Goal: Task Accomplishment & Management: Manage account settings

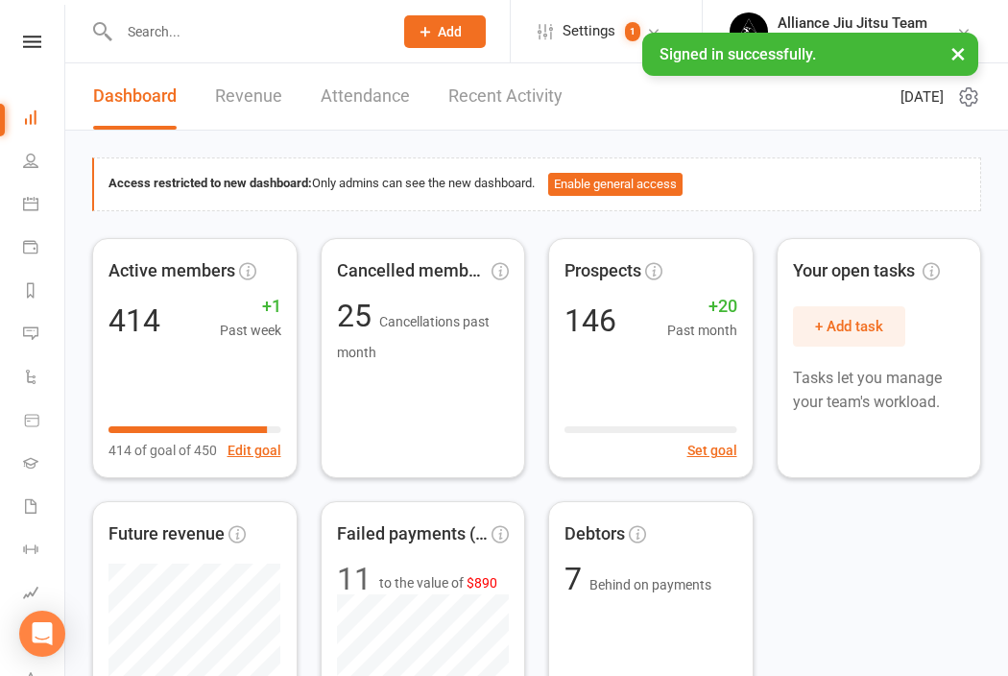
click at [204, 36] on input "text" at bounding box center [246, 31] width 266 height 27
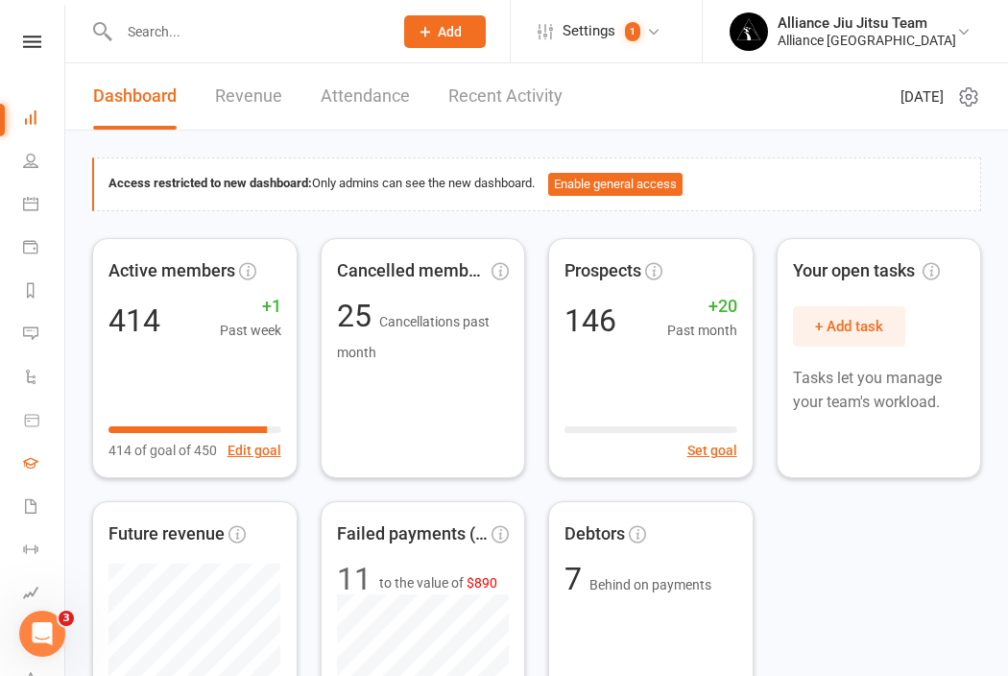
click at [36, 449] on link "Gradings" at bounding box center [44, 465] width 43 height 43
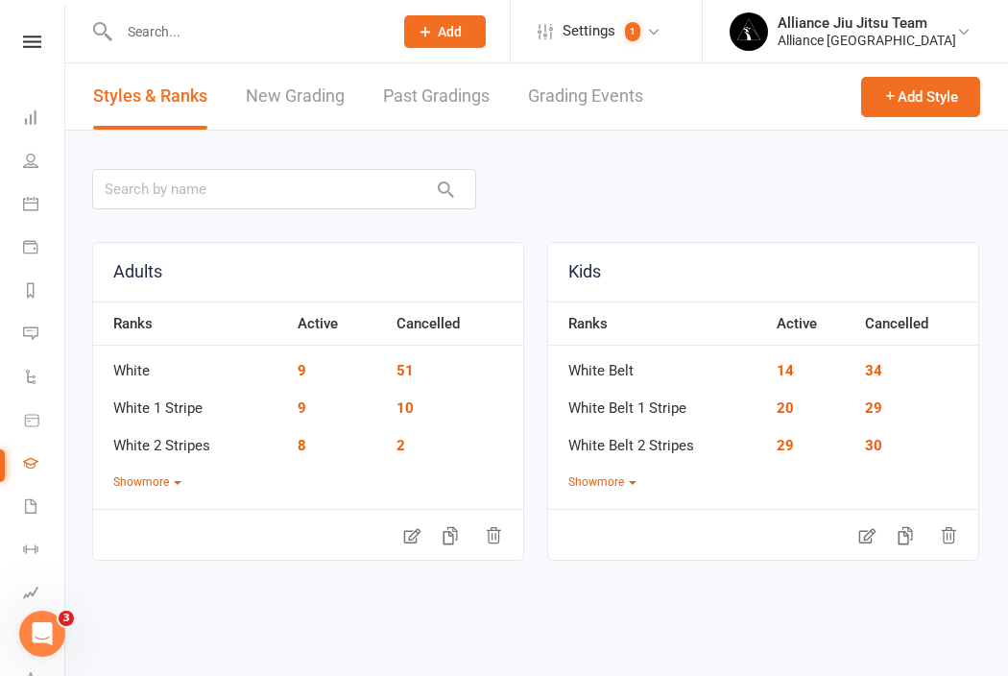
click at [139, 364] on td "White" at bounding box center [190, 364] width 195 height 37
click at [417, 535] on icon at bounding box center [412, 536] width 16 height 15
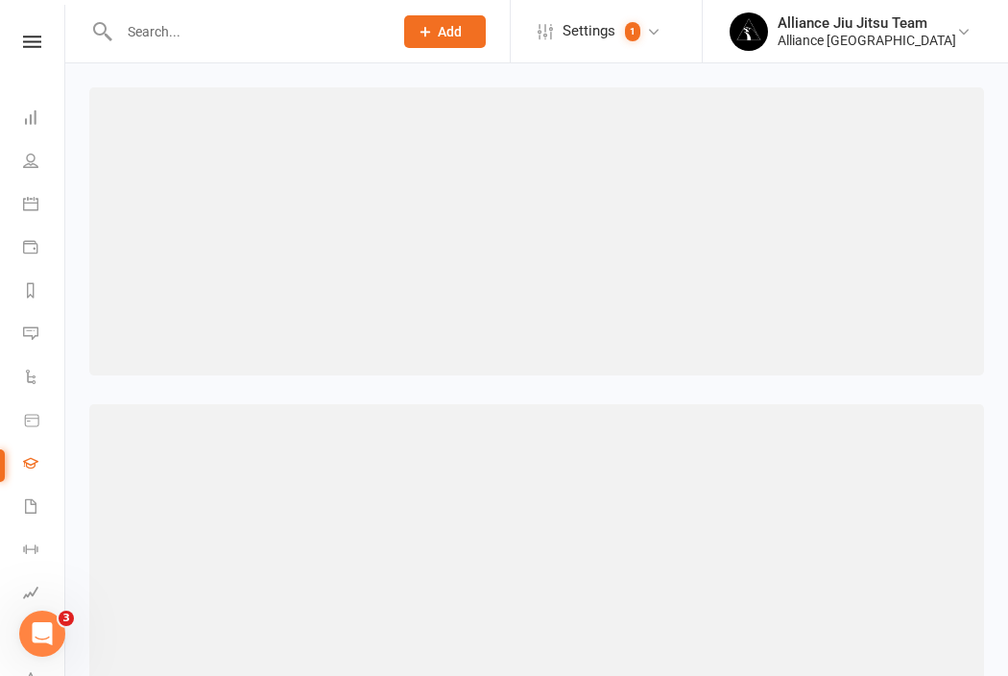
select select "contact_summaries:styles_style_most_recently_promoted_on"
select select "<="
select select "weeks"
select select "contact_summaries:styles_style_class_attendances_since_last_promotion"
select select ">="
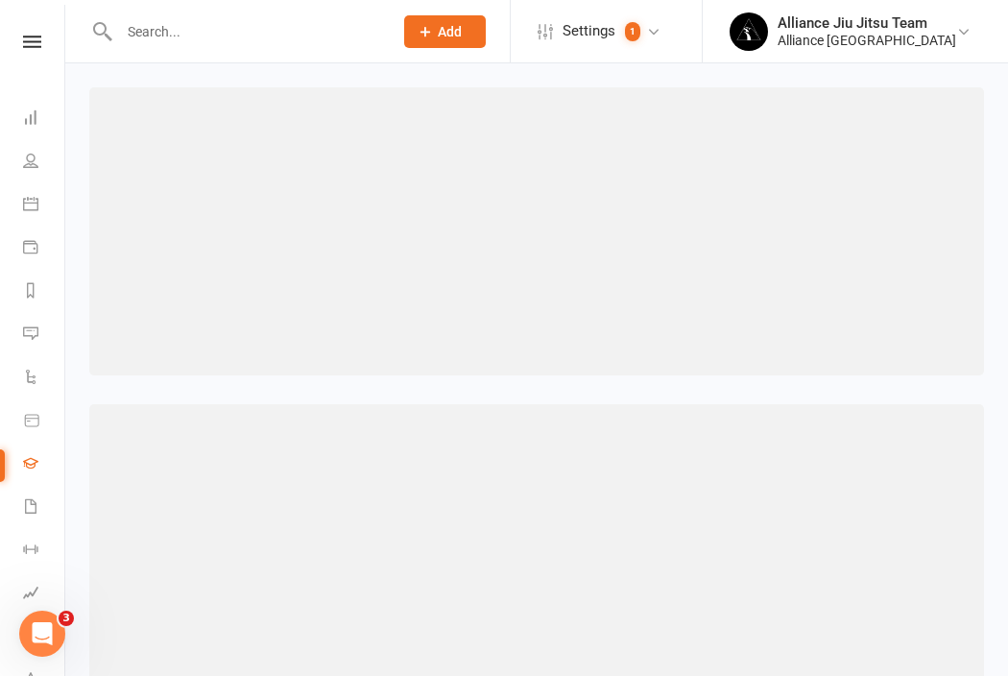
select select "contact_summaries:styles_style_class_attendances_since_last_promotion"
select select ">="
select select "contact_summaries:styles_style_most_recently_promoted_on"
select select "<="
select select "weeks"
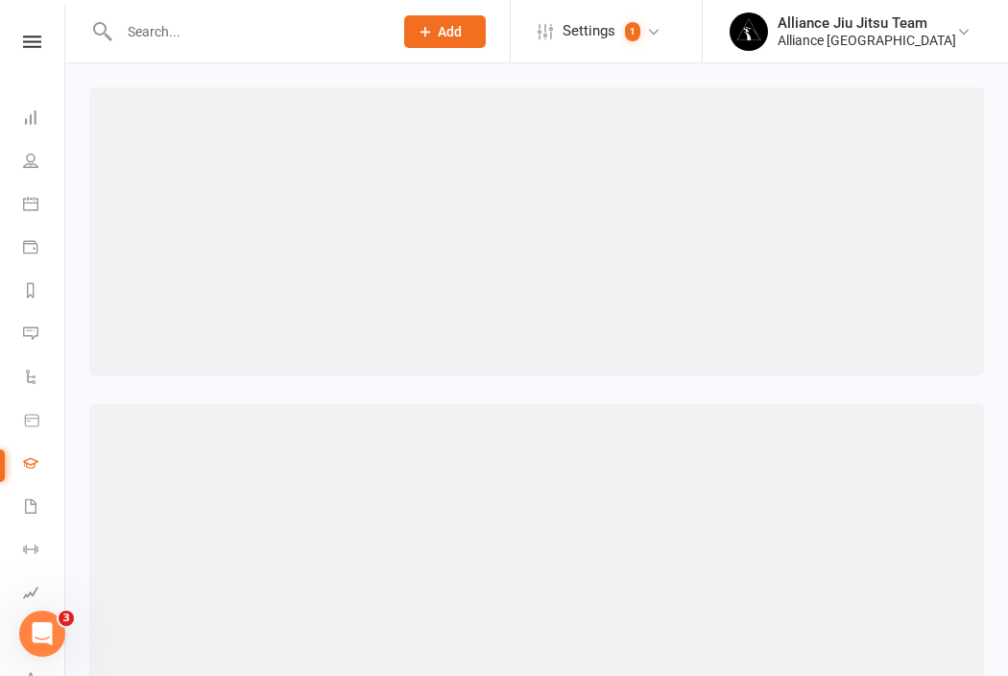
select select "contact_summaries:styles_style_most_recently_promoted_on"
select select "<="
select select "weeks"
select select "contact_summaries:styles_style_class_attendances_since_last_promotion"
select select ">="
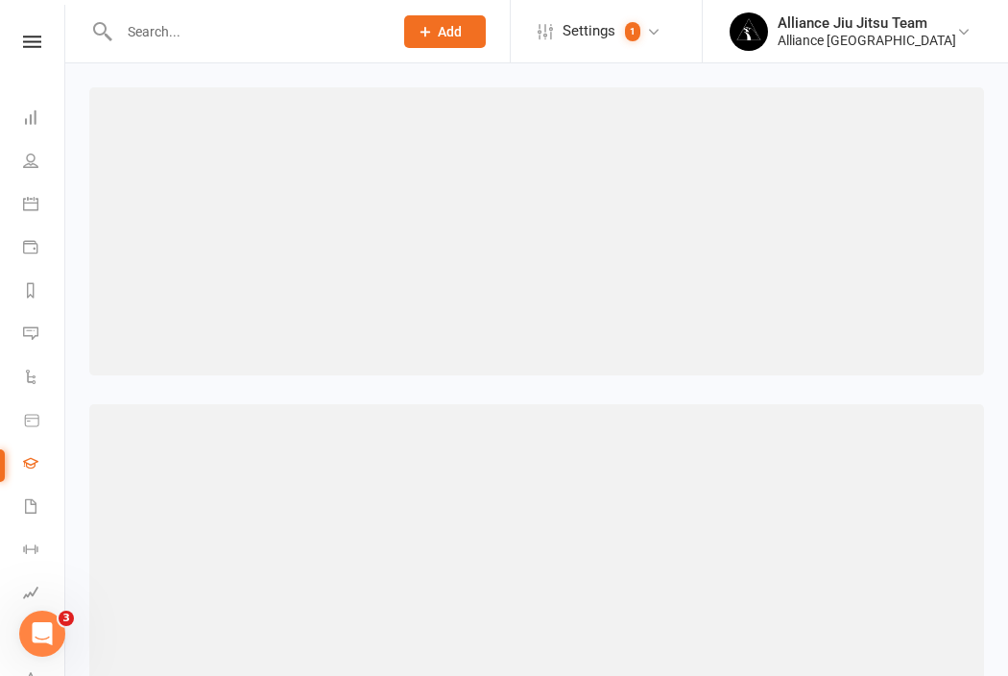
select select "contact_summaries:styles_style_most_recently_promoted_on"
select select "<="
select select "weeks"
select select "contact_summaries:styles_style_class_attendances_since_last_promotion"
select select ">="
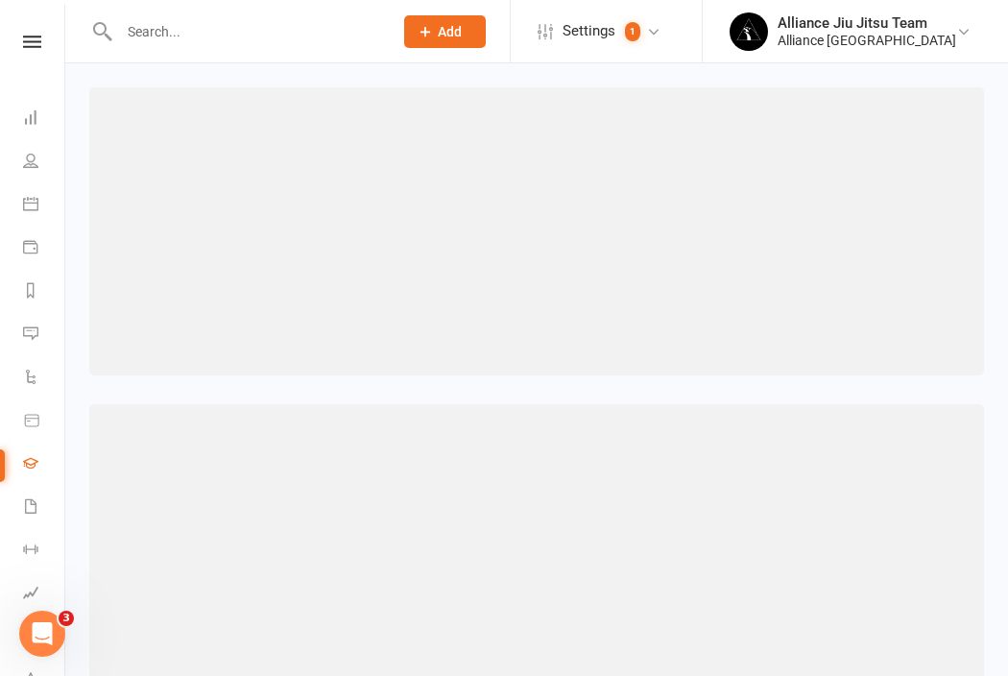
select select "contact_summaries:styles_style_most_recently_promoted_on"
select select "<="
select select "weeks"
select select "contact_summaries:styles_style_class_attendances_since_last_promotion"
select select ">="
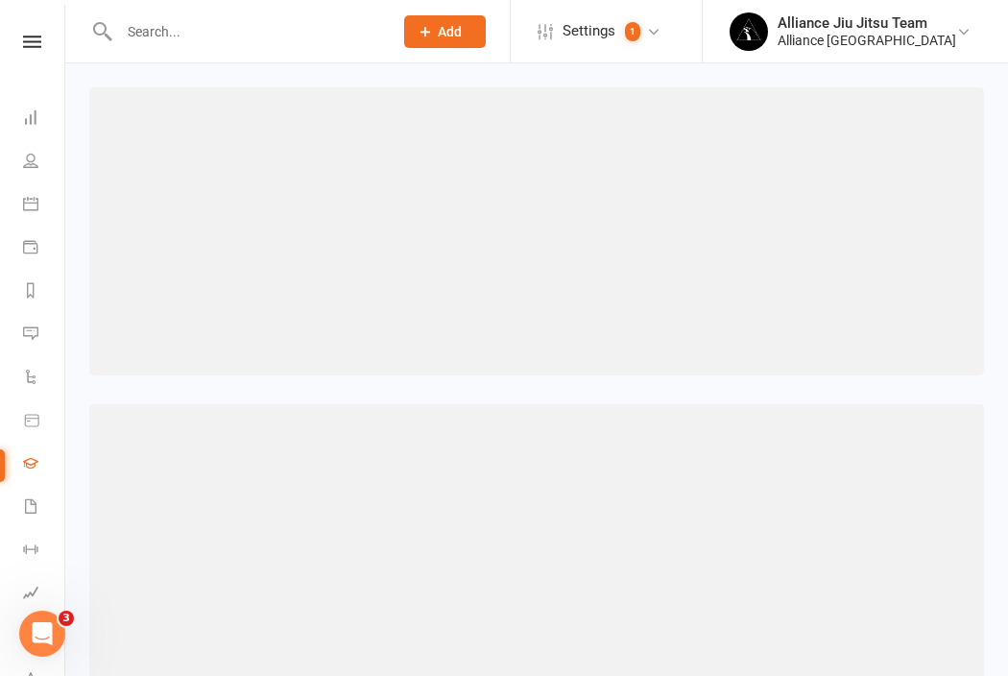
select select "contact_summaries:styles_style_class_attendances_since_last_promotion"
select select ">="
select select "contact_summaries:styles_style_class_attendances_since_last_promotion"
select select ">="
select select "contact_summaries:styles_style_class_attendances_since_last_promotion"
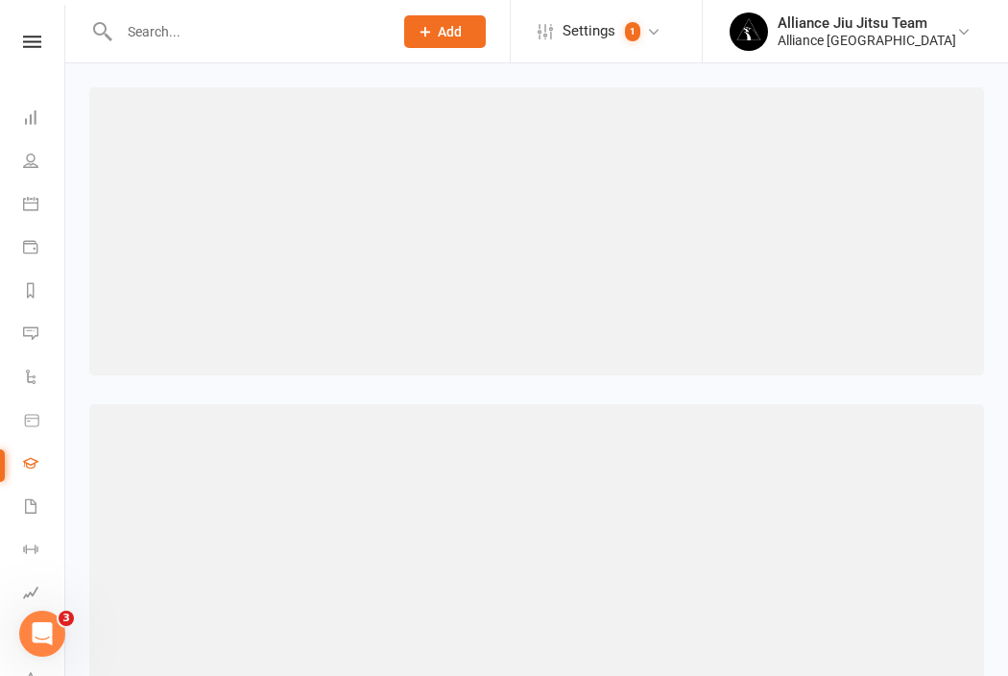
select select ">="
select select "contact_summaries:styles_style_class_attendances_since_last_promotion"
select select ">="
select select "contact_summaries:styles_style_class_attendances_since_last_promotion"
select select ">="
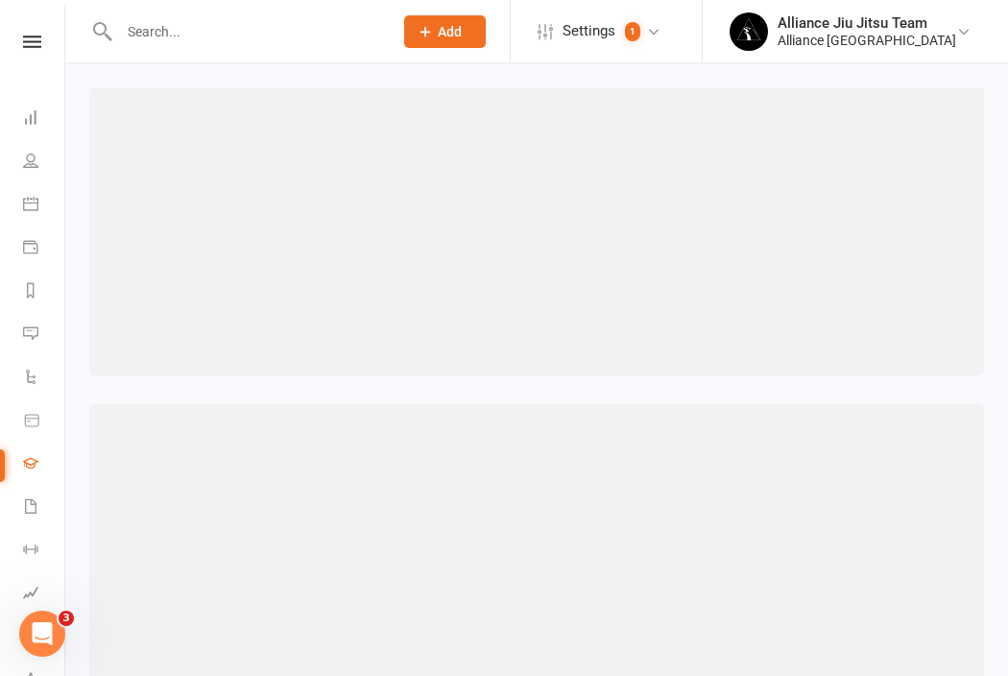
select select "contact_summaries:styles_style_class_attendances_since_last_promotion"
select select ">="
select select "contact_summaries:styles_style_class_attendances_since_last_promotion"
select select ">="
select select "contact_summaries:styles_style_class_attendances_since_last_promotion"
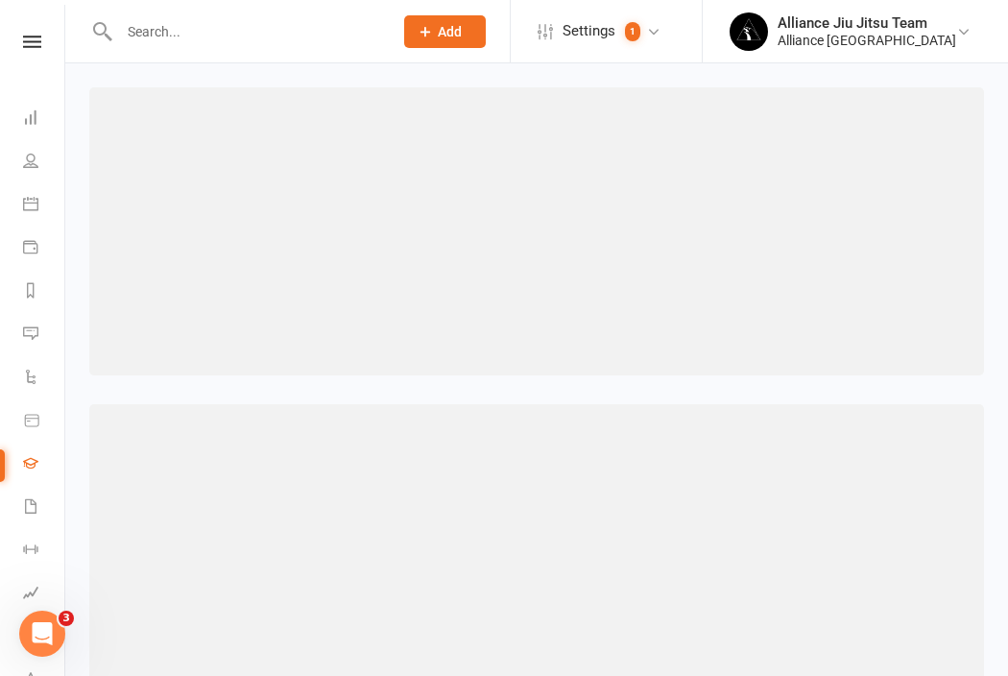
select select ">="
select select "contact_summaries:styles_style_class_attendances_since_last_promotion"
select select ">="
select select "contact_summaries:styles_style_class_attendances_since_last_promotion"
select select ">="
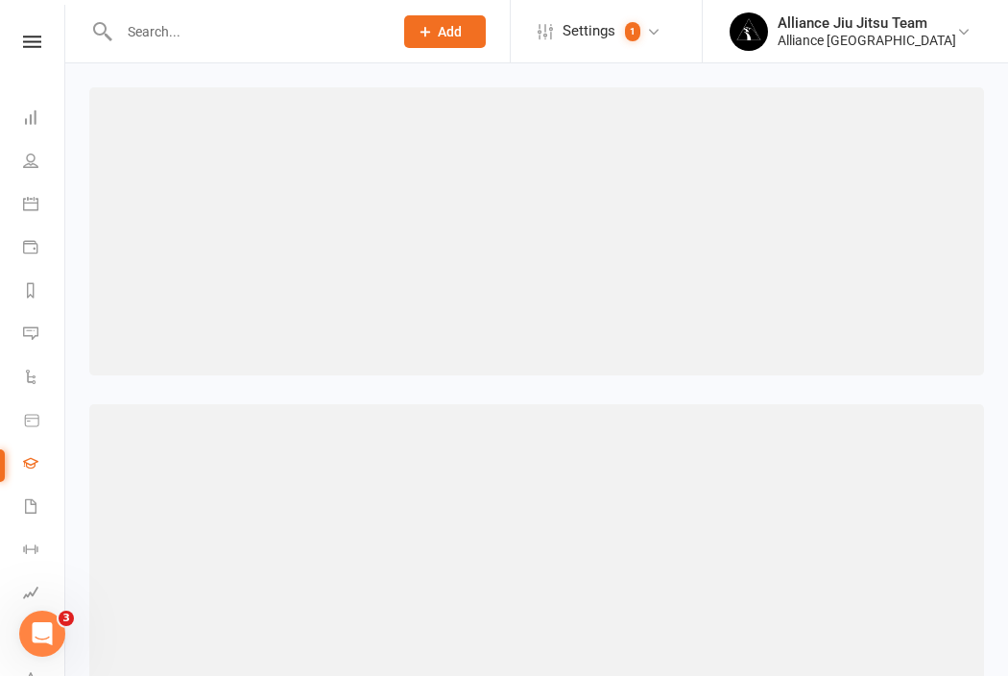
select select "contact_summaries:styles_style_class_attendances_since_last_promotion"
select select ">="
select select "contact_summaries:styles_style_class_attendances_since_last_promotion"
select select ">="
select select "contact_summaries:styles_style_class_attendances_since_last_promotion"
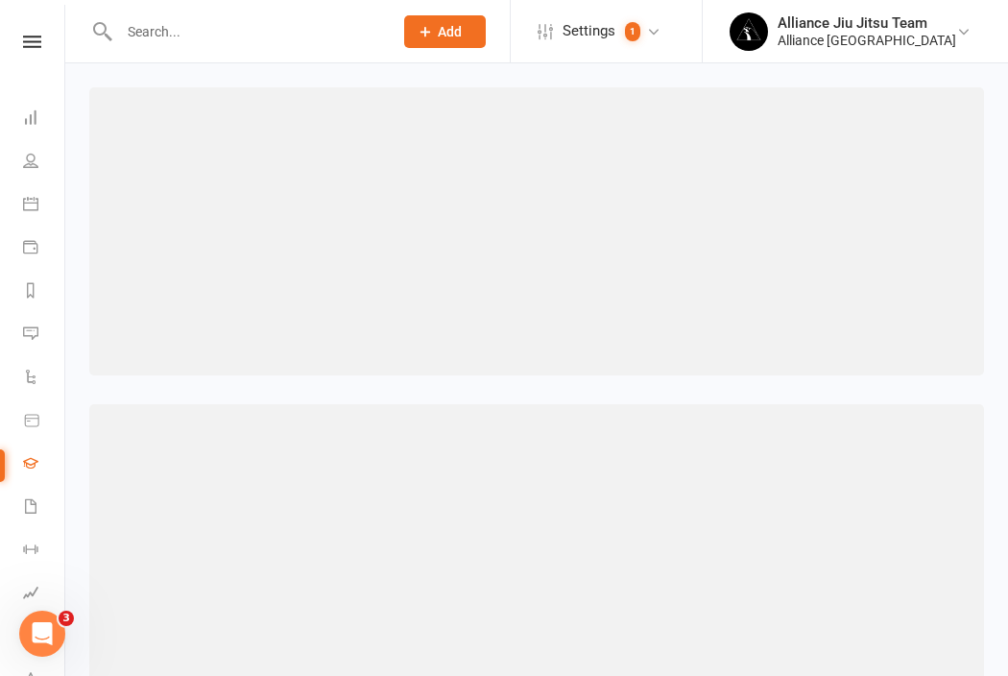
select select ">="
select select "contact_summaries:styles_style_class_attendances_since_last_promotion"
select select ">="
select select "contact_summaries:styles_style_class_attendances_since_last_promotion"
select select ">="
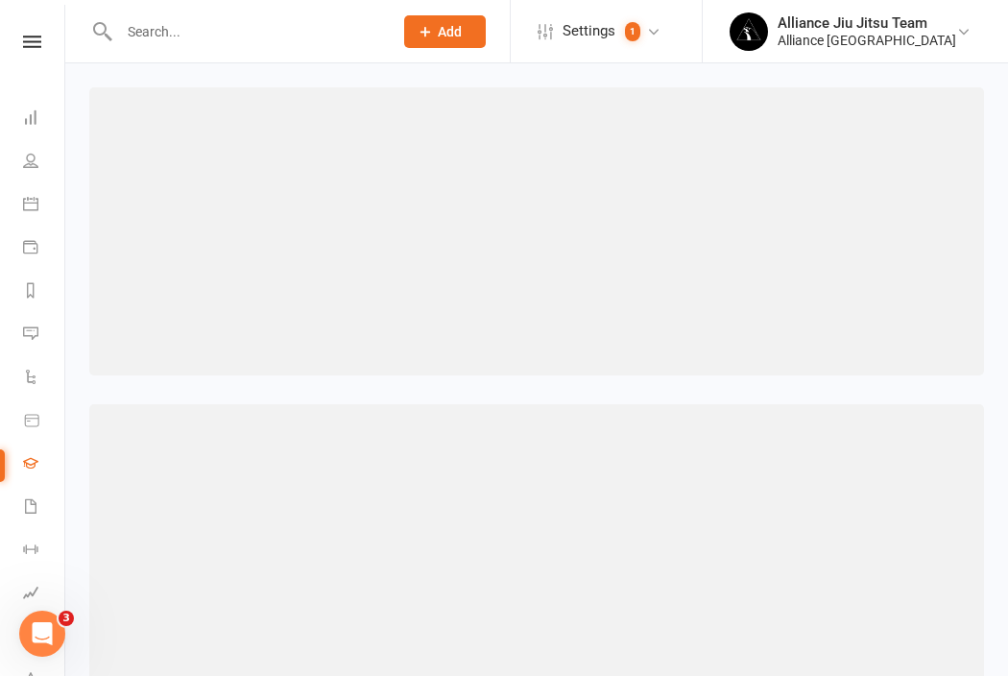
select select "contact_summaries:styles_all_class_attendances_since_last_promotion"
select select ">="
select select "contact_summaries:styles_style_most_recently_promoted_on"
select select "<="
select select "years"
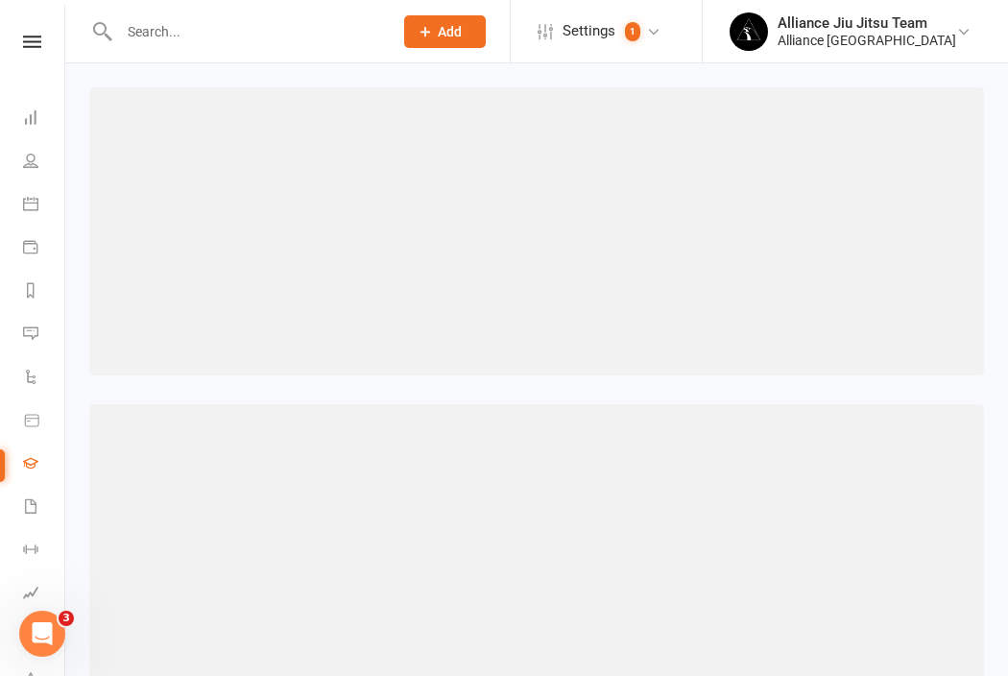
select select "contact_summaries:styles_style_most_recently_promoted_on"
select select "<="
select select "years"
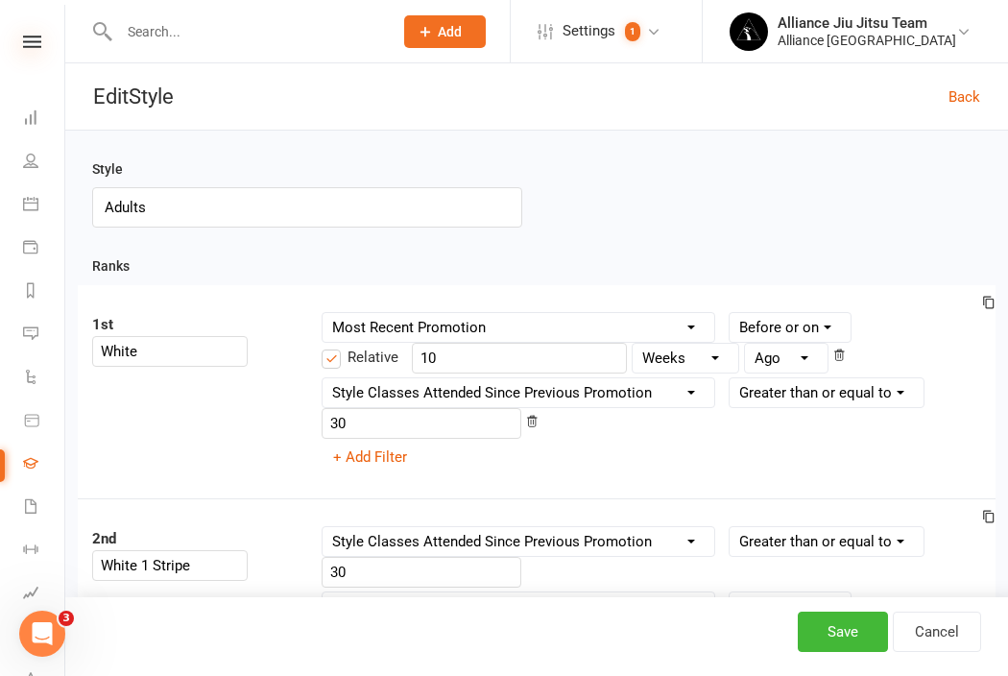
click at [34, 47] on icon at bounding box center [32, 42] width 18 height 12
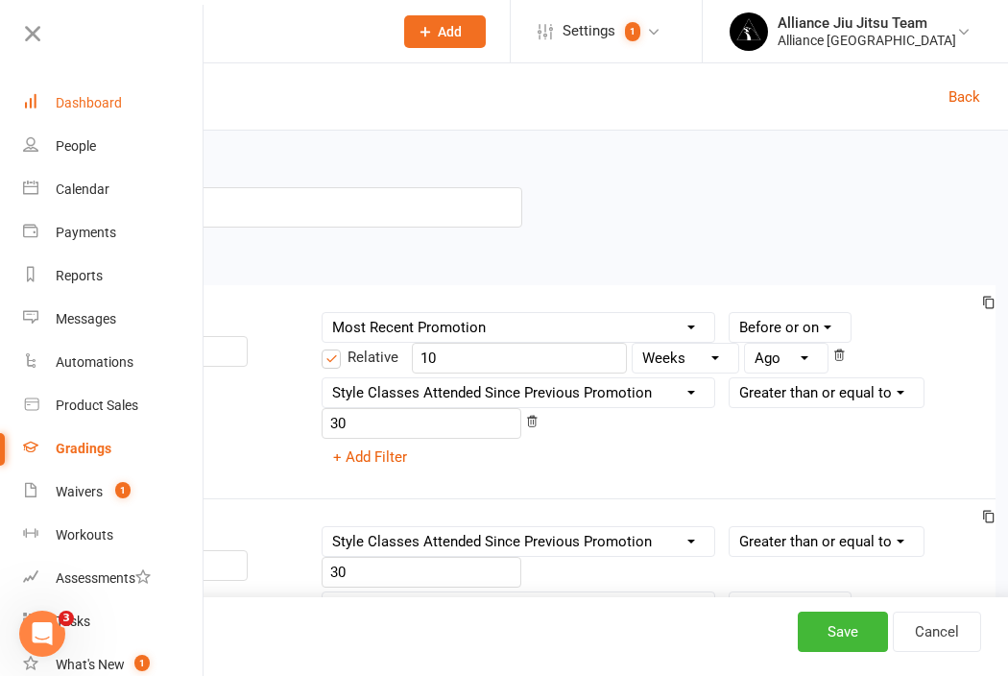
click at [64, 101] on div "Dashboard" at bounding box center [89, 102] width 66 height 15
